Goal: Task Accomplishment & Management: Manage account settings

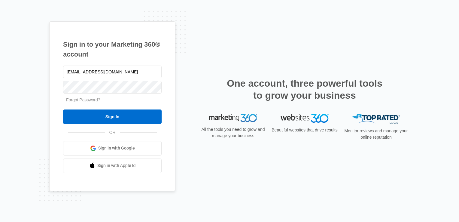
type input "aceofpplumbingam@gmail.com"
click at [63, 109] on input "Sign In" at bounding box center [112, 116] width 99 height 14
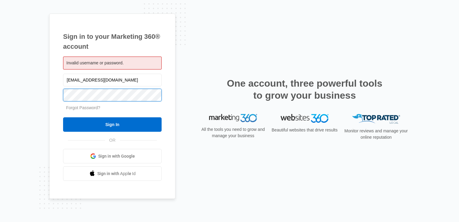
click at [63, 117] on input "Sign In" at bounding box center [112, 124] width 99 height 14
click at [77, 81] on input "[EMAIL_ADDRESS][DOMAIN_NAME]" at bounding box center [112, 80] width 99 height 13
type input "[EMAIL_ADDRESS][DOMAIN_NAME]"
click at [63, 117] on input "Sign In" at bounding box center [112, 124] width 99 height 14
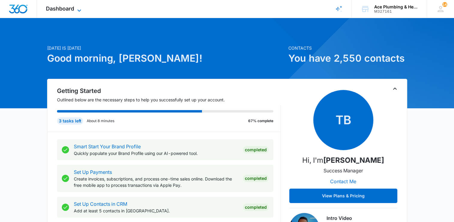
click at [81, 9] on icon at bounding box center [79, 10] width 7 height 7
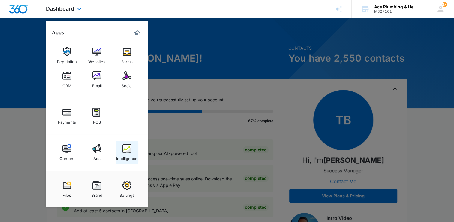
click at [126, 149] on img at bounding box center [127, 148] width 9 height 9
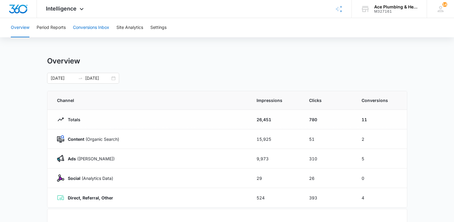
click at [100, 28] on button "Conversions Inbox" at bounding box center [91, 27] width 36 height 19
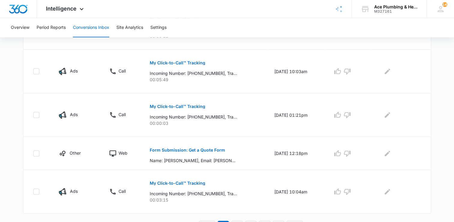
scroll to position [400, 0]
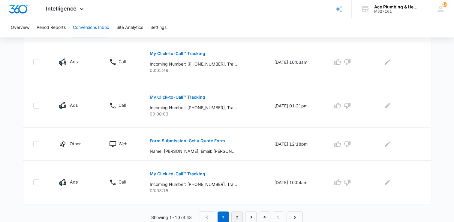
click at [237, 217] on link "2" at bounding box center [237, 216] width 11 height 11
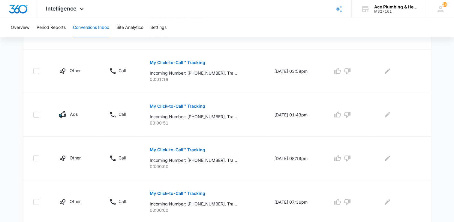
scroll to position [410, 0]
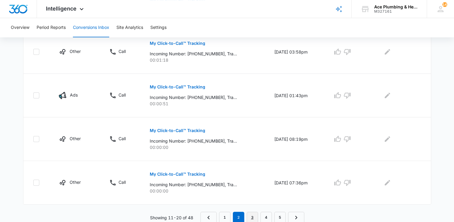
click at [251, 214] on link "3" at bounding box center [252, 216] width 11 height 11
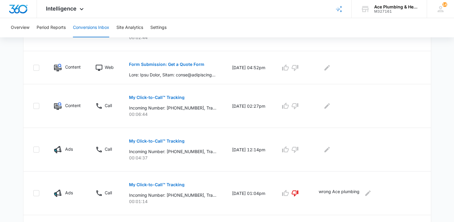
scroll to position [360, 0]
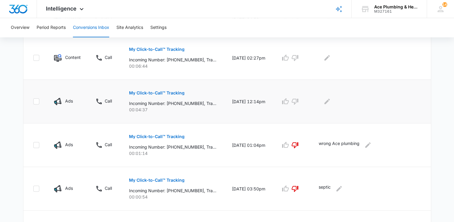
click at [178, 92] on p "My Click-to-Call™ Tracking" at bounding box center [157, 93] width 56 height 4
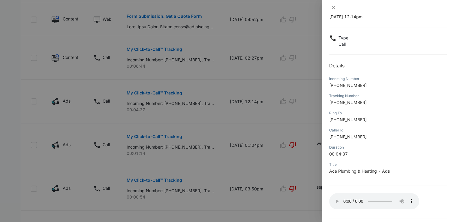
scroll to position [45, 0]
